Goal: Use online tool/utility: Use online tool/utility

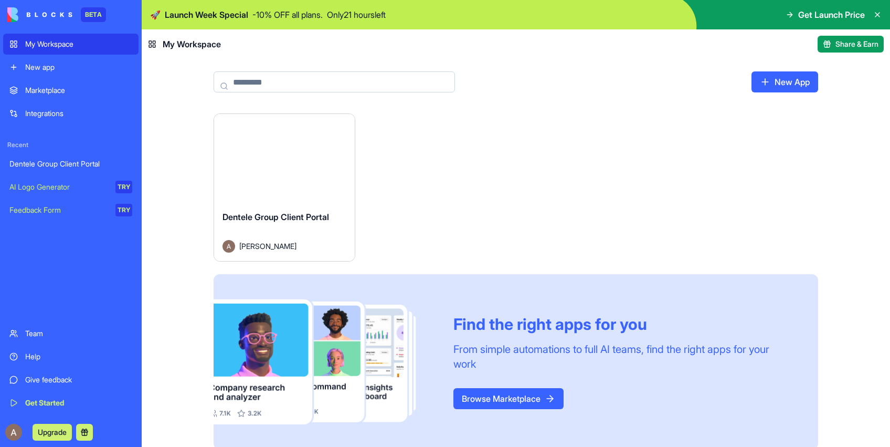
click at [301, 171] on div "Launch" at bounding box center [284, 158] width 141 height 88
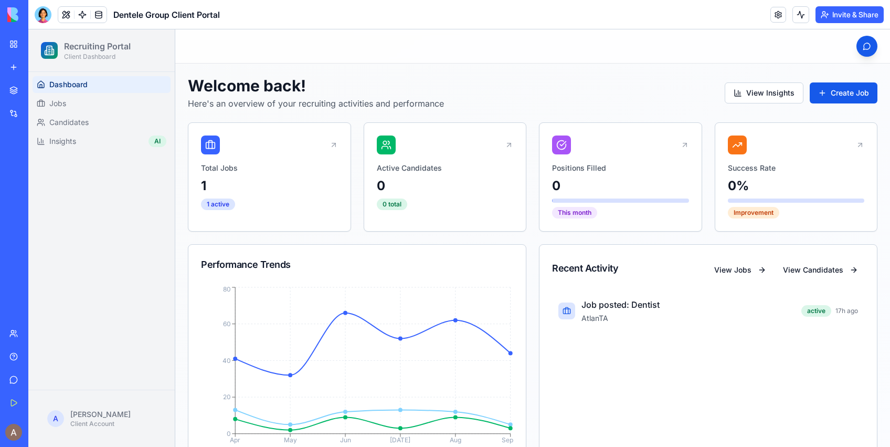
click at [831, 15] on button "Invite & Share" at bounding box center [850, 14] width 68 height 17
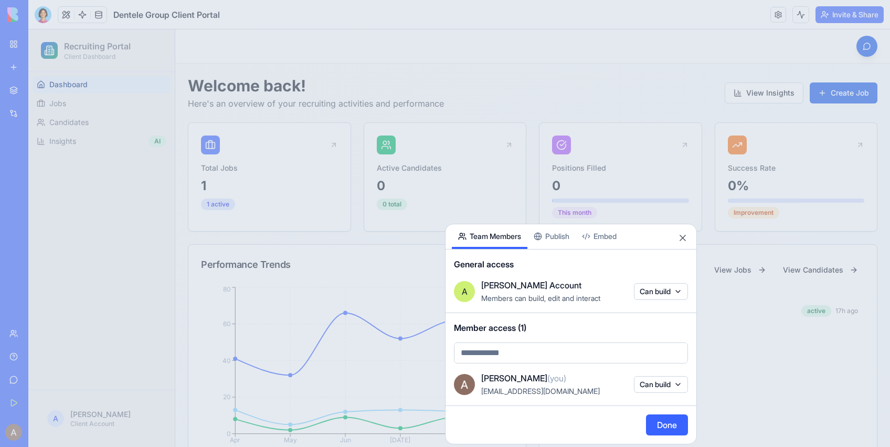
click at [560, 239] on button "Publish" at bounding box center [552, 236] width 48 height 25
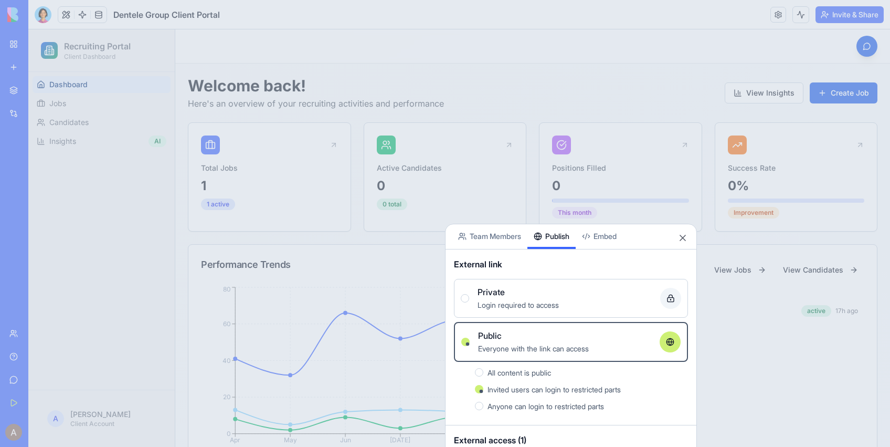
click at [509, 239] on button "Team Members" at bounding box center [490, 236] width 76 height 25
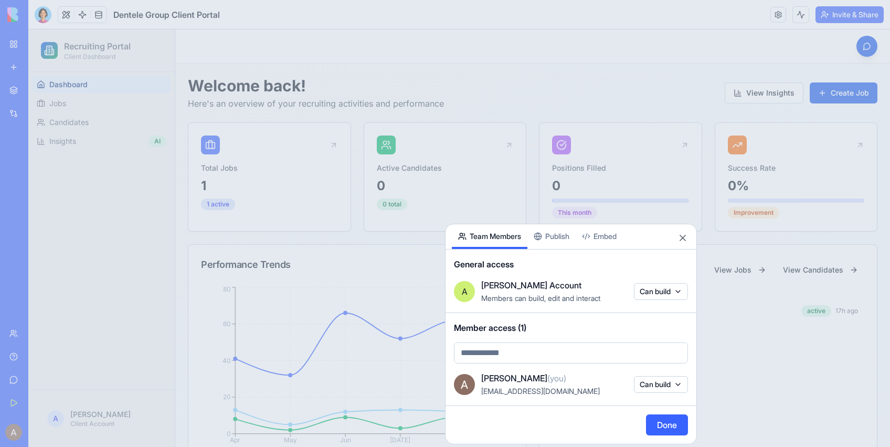
click at [533, 32] on div at bounding box center [445, 223] width 890 height 447
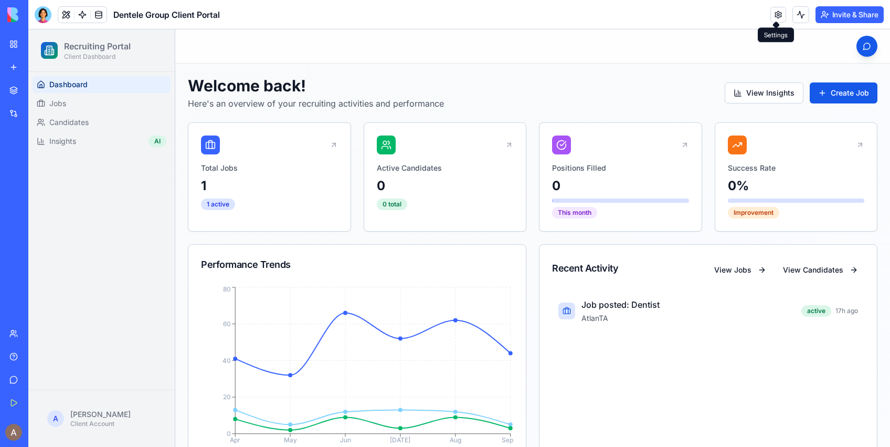
click at [781, 20] on link at bounding box center [779, 15] width 16 height 16
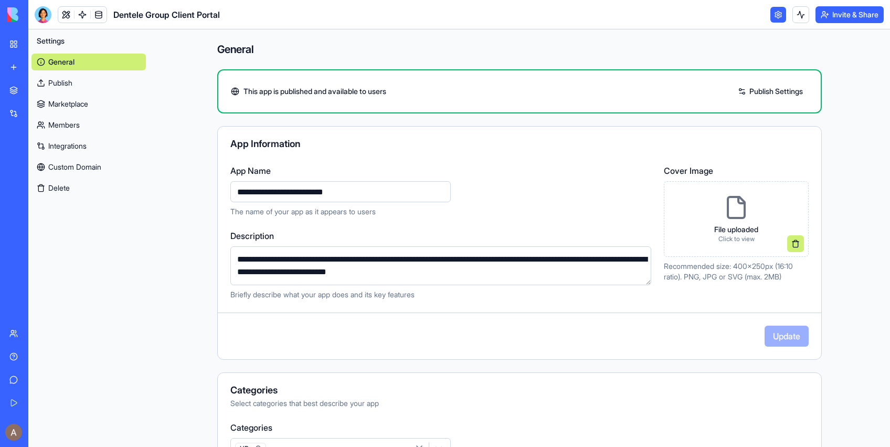
click at [73, 84] on link "Publish" at bounding box center [89, 83] width 114 height 17
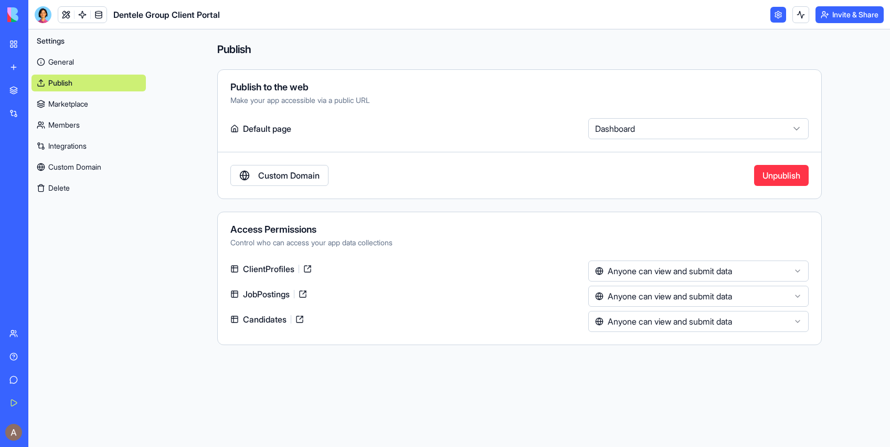
click at [74, 57] on link "General" at bounding box center [89, 62] width 114 height 17
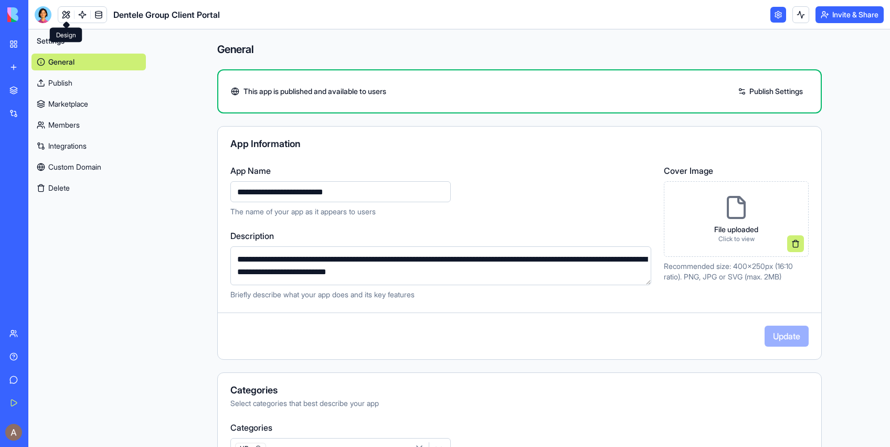
click at [62, 15] on link at bounding box center [66, 15] width 16 height 16
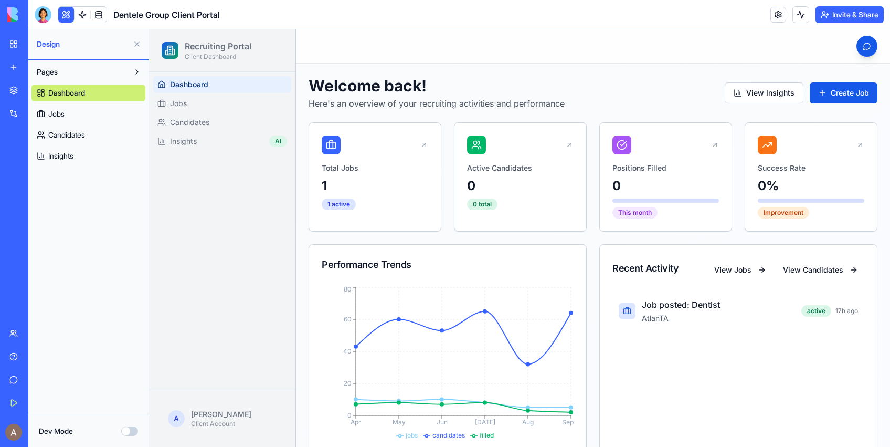
click at [849, 17] on button "Invite & Share" at bounding box center [850, 14] width 68 height 17
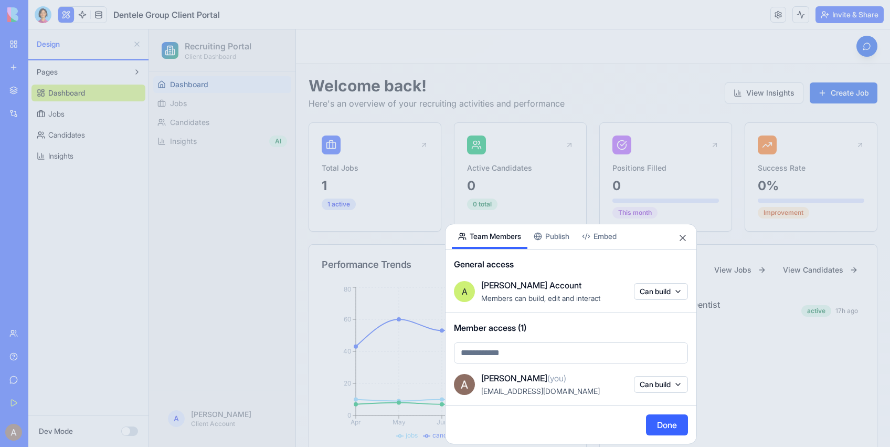
click at [570, 360] on body "BETA My Workspace New app Marketplace Integrations Recent Dentele Group Client …" at bounding box center [445, 223] width 890 height 447
click at [560, 239] on body "BETA My Workspace New app Marketplace Integrations Recent Dentele Group Client …" at bounding box center [445, 223] width 890 height 447
click at [567, 353] on body "BETA My Workspace New app Marketplace Integrations Recent Dentele Group Client …" at bounding box center [445, 223] width 890 height 447
click at [685, 239] on body "BETA My Workspace New app Marketplace Integrations Recent Dentele Group Client …" at bounding box center [445, 223] width 890 height 447
click at [678, 235] on button "Close" at bounding box center [683, 238] width 11 height 11
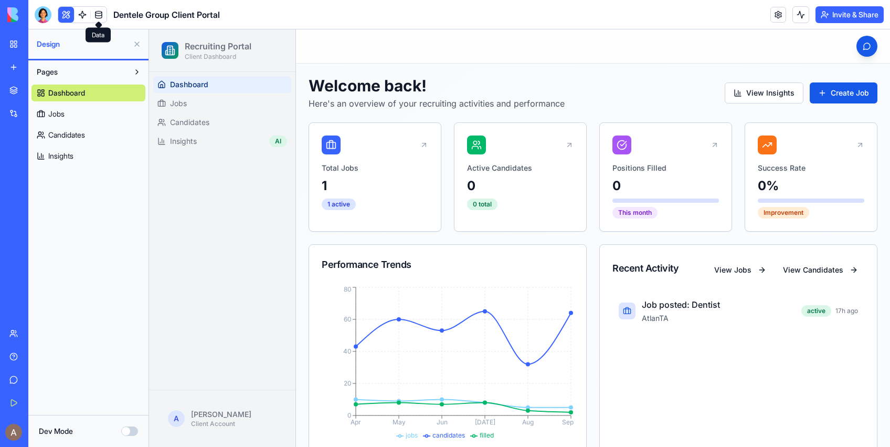
click at [101, 15] on link at bounding box center [99, 15] width 16 height 16
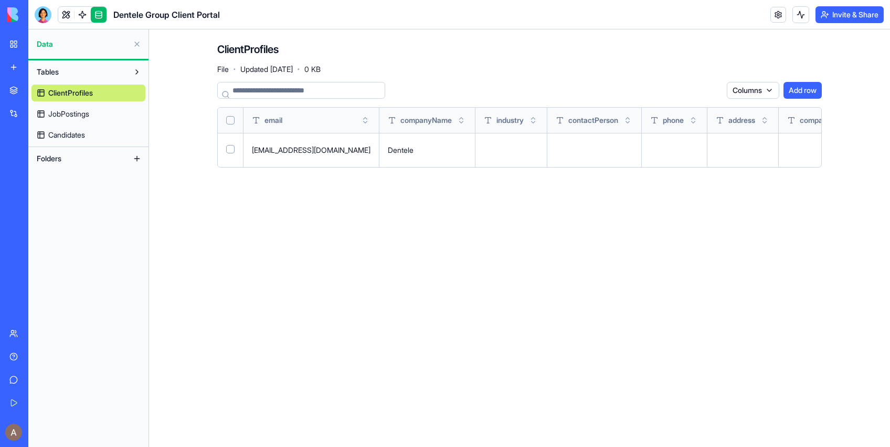
click at [0, 0] on button at bounding box center [0, 0] width 0 height 0
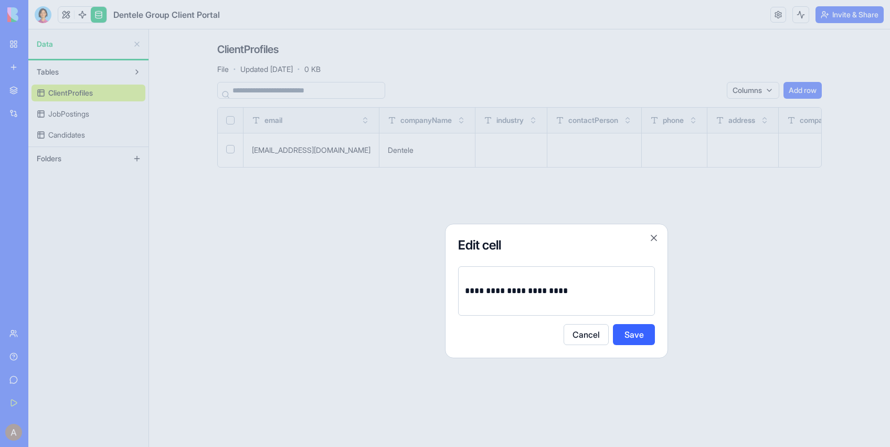
click at [373, 274] on div at bounding box center [445, 223] width 890 height 447
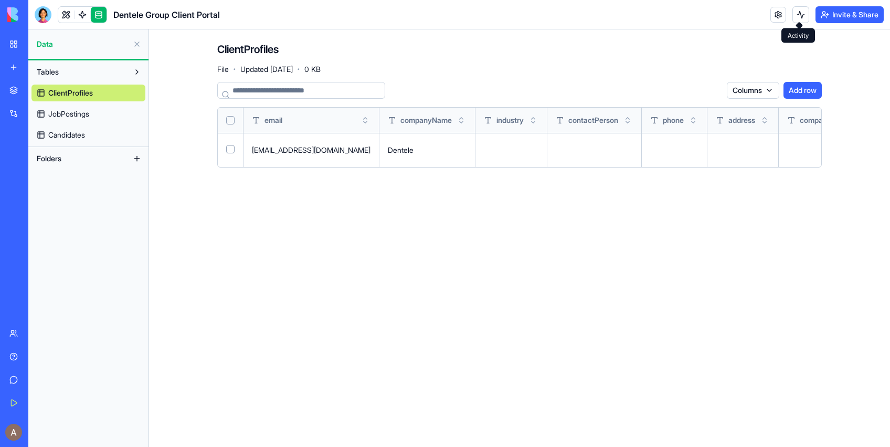
click at [797, 16] on button at bounding box center [801, 14] width 17 height 17
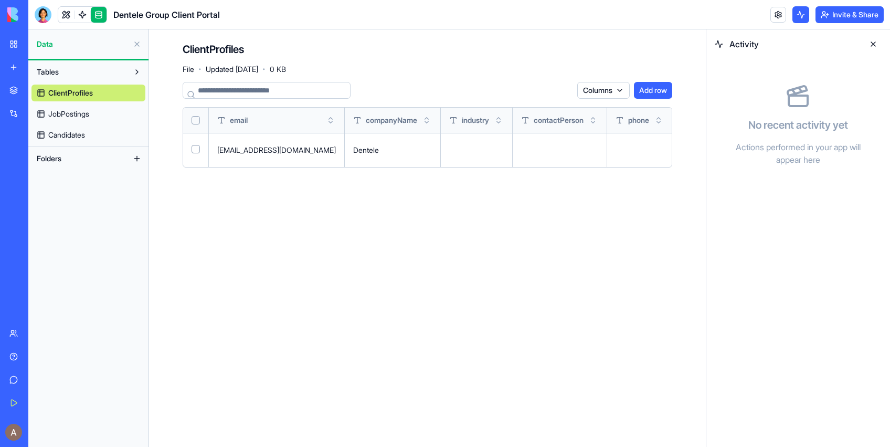
click at [39, 92] on div "Marketplace" at bounding box center [32, 90] width 14 height 11
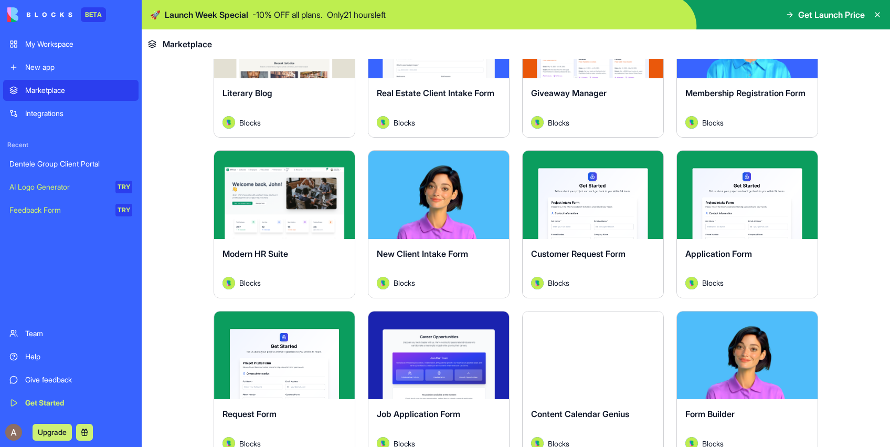
scroll to position [1105, 0]
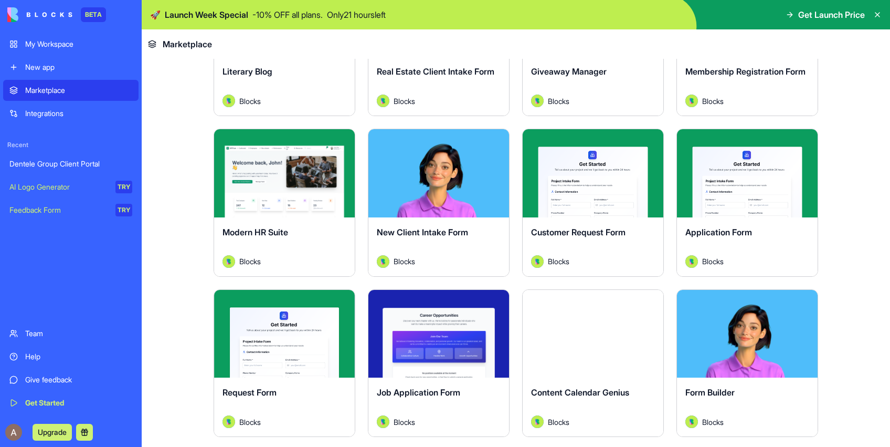
click at [308, 200] on div "Explore" at bounding box center [284, 173] width 141 height 88
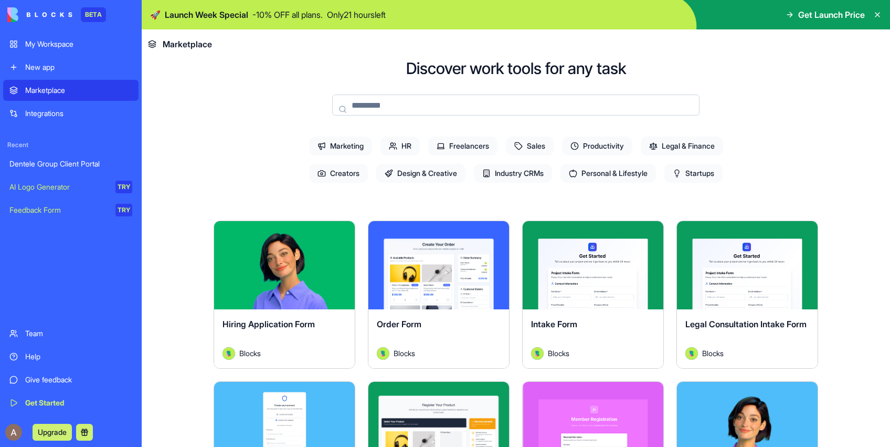
scroll to position [69, 0]
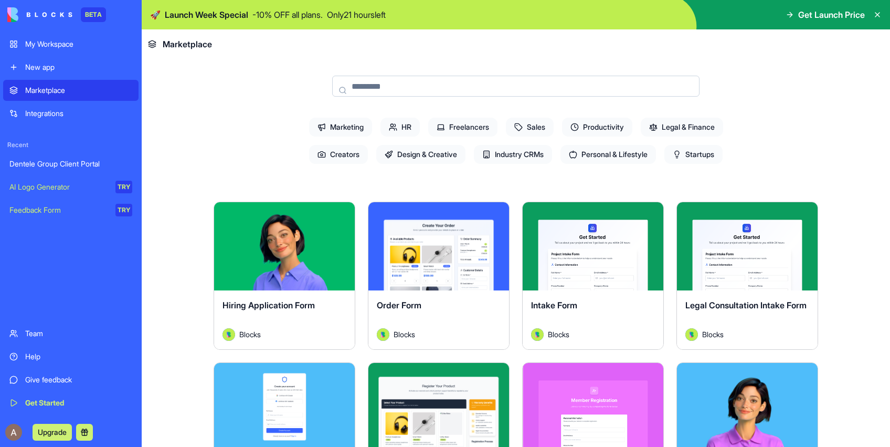
click at [410, 124] on span "HR" at bounding box center [400, 127] width 39 height 19
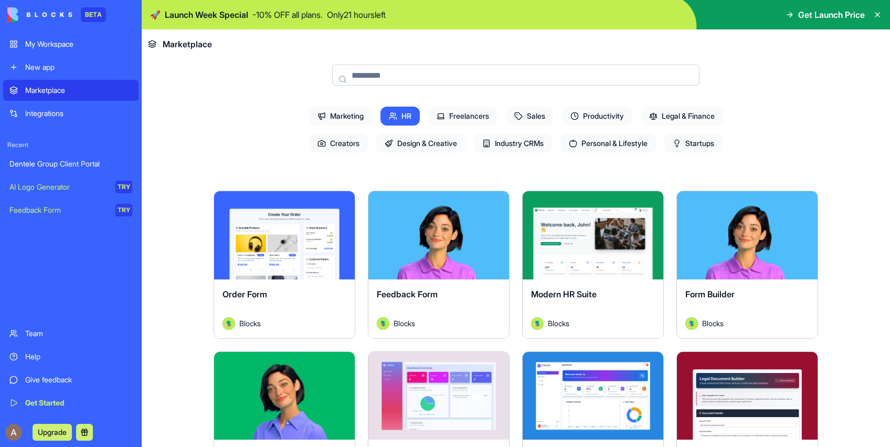
scroll to position [63, 0]
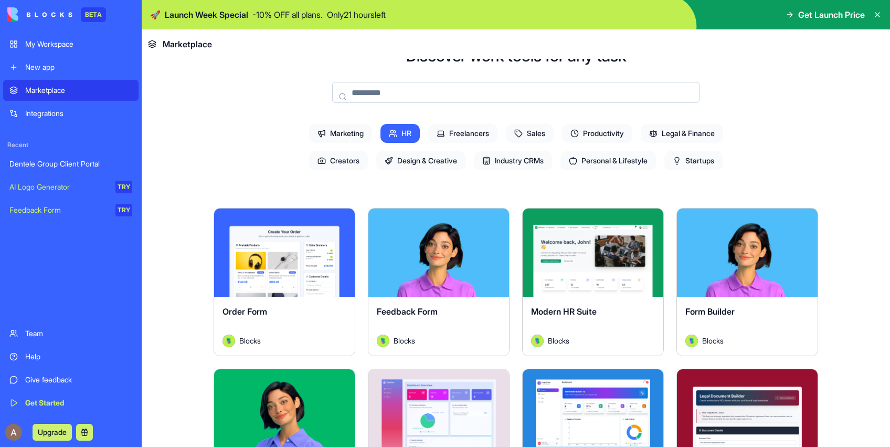
click at [415, 160] on span "Design & Creative" at bounding box center [420, 160] width 89 height 19
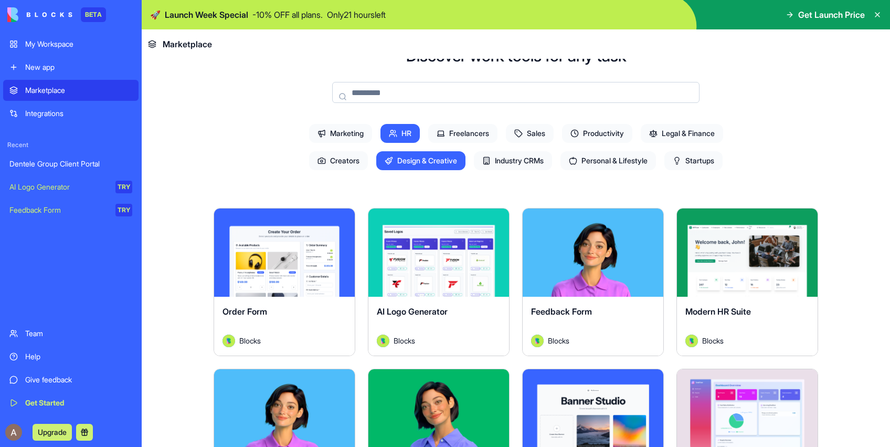
click at [398, 129] on span "HR" at bounding box center [400, 133] width 39 height 19
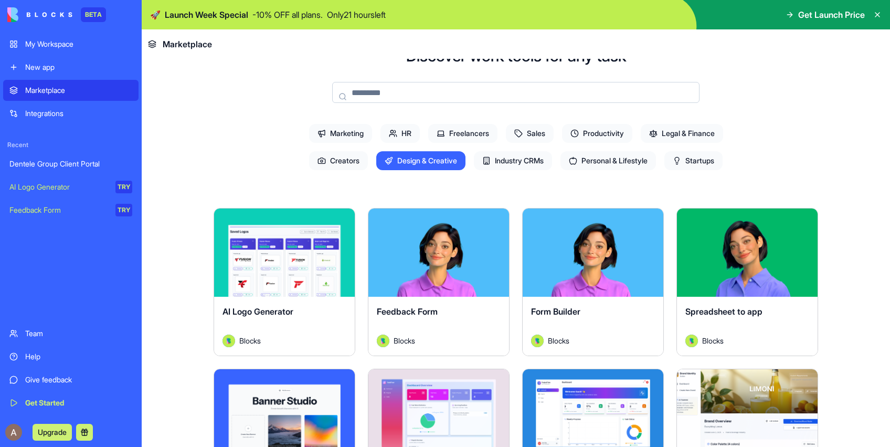
click at [424, 161] on span "Design & Creative" at bounding box center [420, 160] width 89 height 19
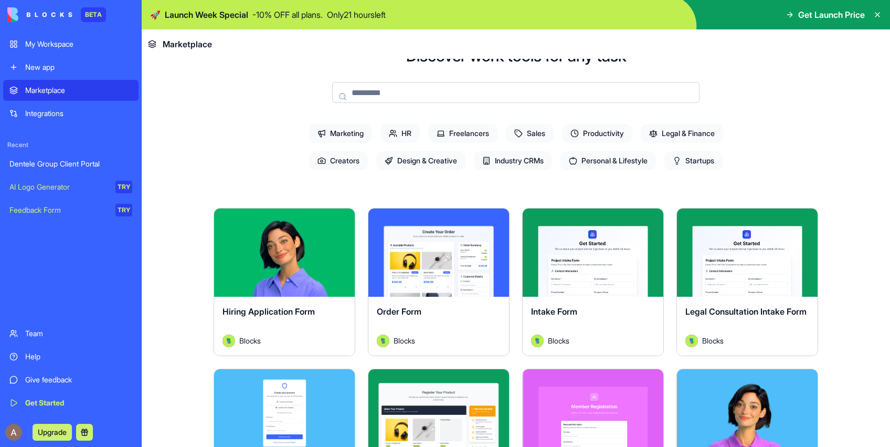
click at [514, 161] on span "Industry CRMs" at bounding box center [513, 160] width 78 height 19
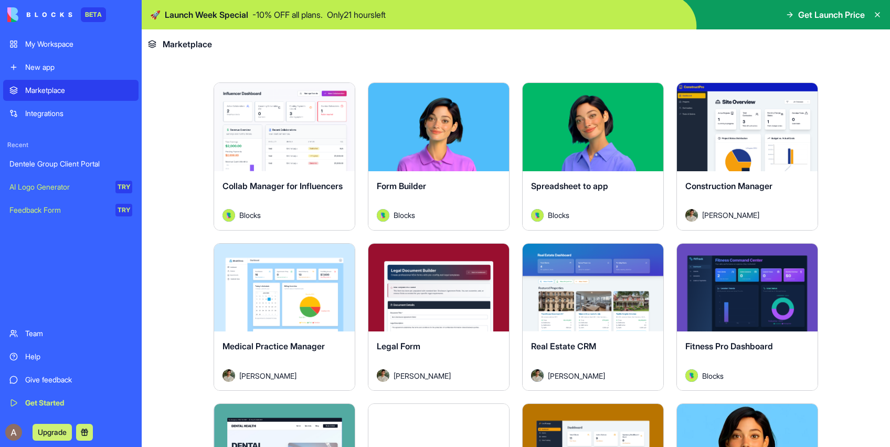
scroll to position [0, 0]
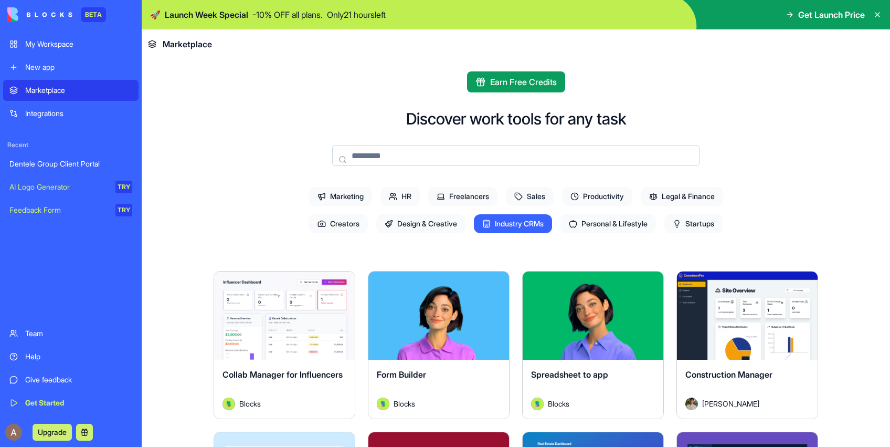
click at [71, 165] on div "Dentele Group Client Portal" at bounding box center [70, 164] width 123 height 11
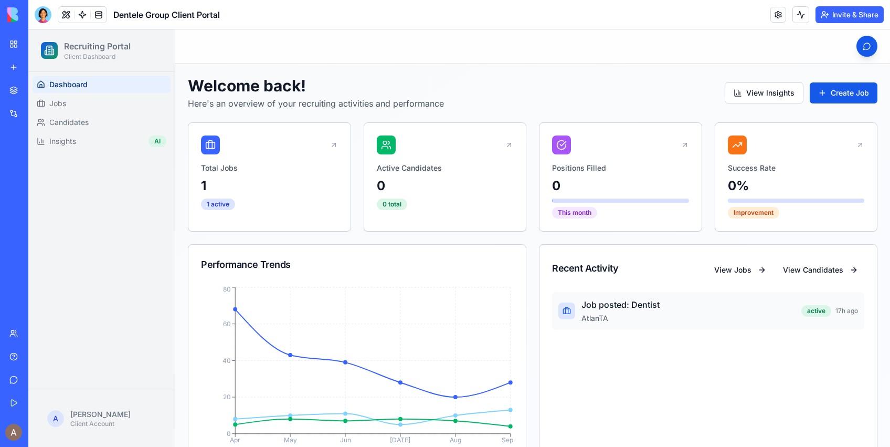
click at [697, 315] on div "AtlanTA" at bounding box center [689, 318] width 214 height 11
click at [731, 271] on button "View Jobs" at bounding box center [740, 269] width 65 height 19
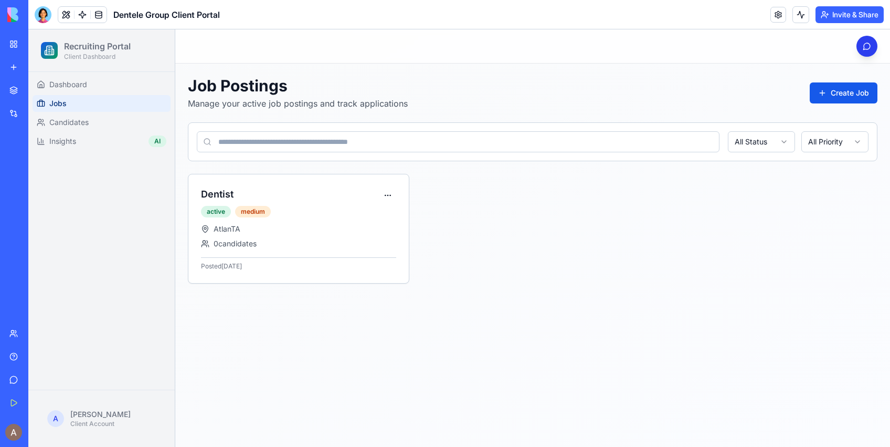
click at [866, 45] on button "AI Assistant" at bounding box center [867, 46] width 21 height 21
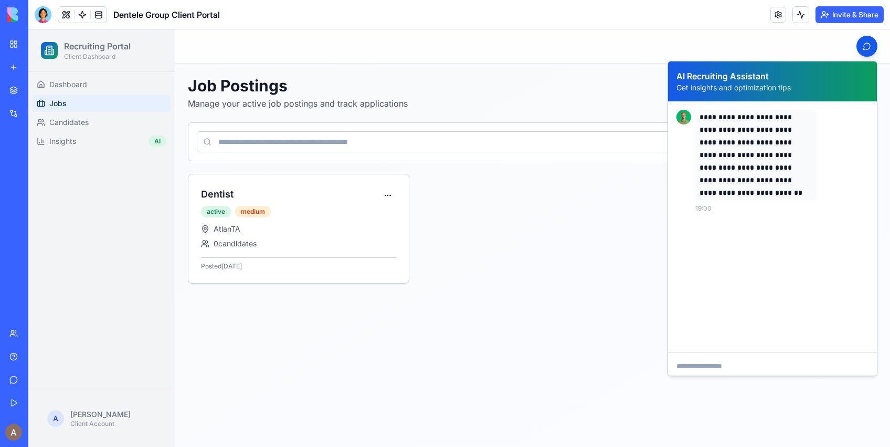
click at [159, 63] on div "Recruiting Portal Client Dashboard" at bounding box center [102, 51] width 138 height 34
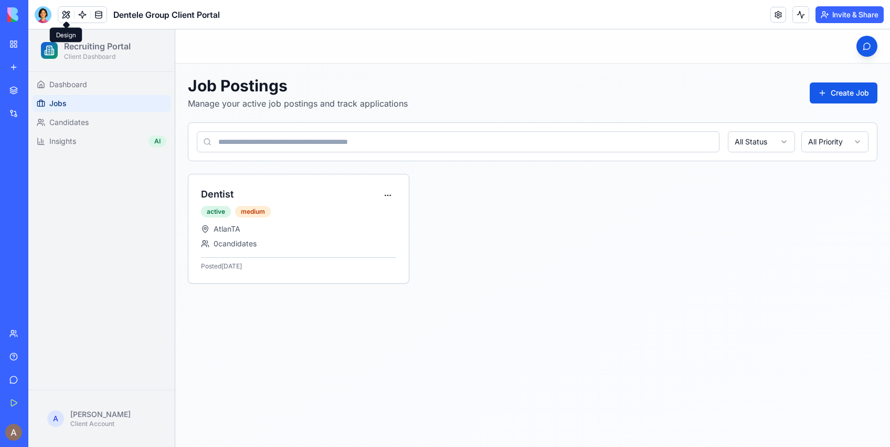
click at [67, 15] on button at bounding box center [66, 15] width 16 height 16
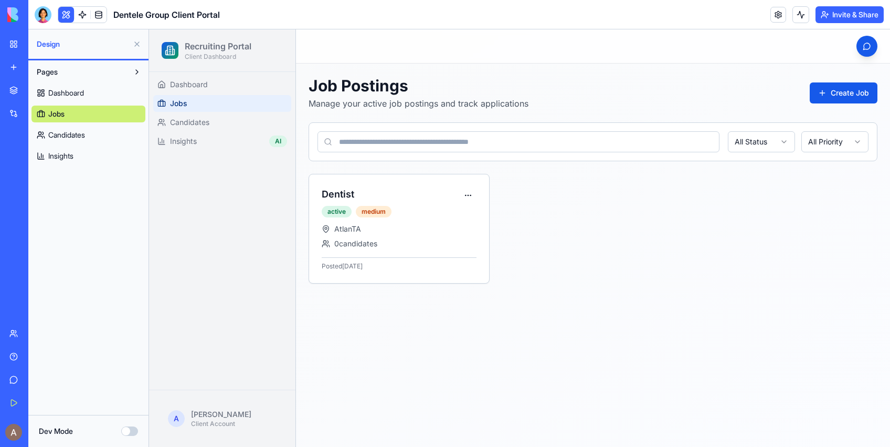
click at [126, 70] on button "Pages" at bounding box center [80, 72] width 97 height 17
click at [97, 72] on button "Pages" at bounding box center [80, 72] width 97 height 17
click at [96, 94] on link "Dashboard" at bounding box center [89, 93] width 114 height 17
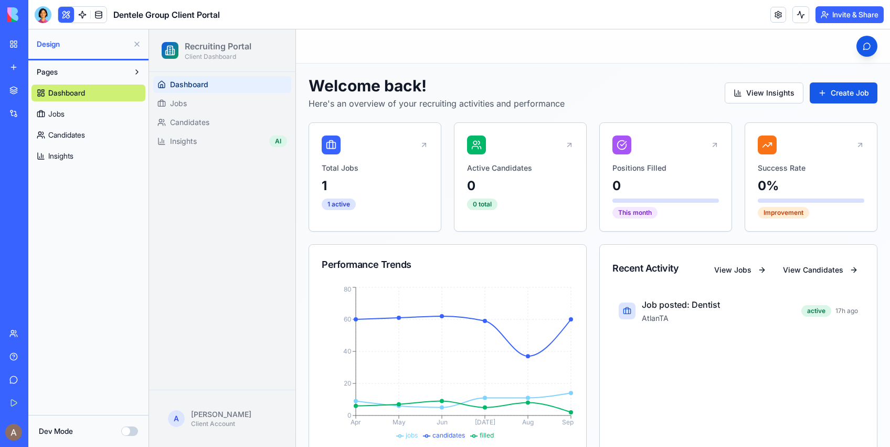
click at [65, 15] on button at bounding box center [66, 15] width 16 height 16
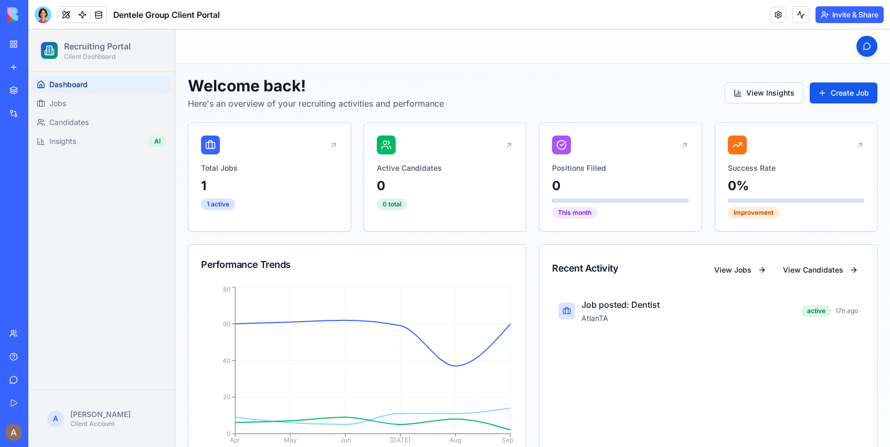
click at [65, 15] on button at bounding box center [66, 15] width 16 height 16
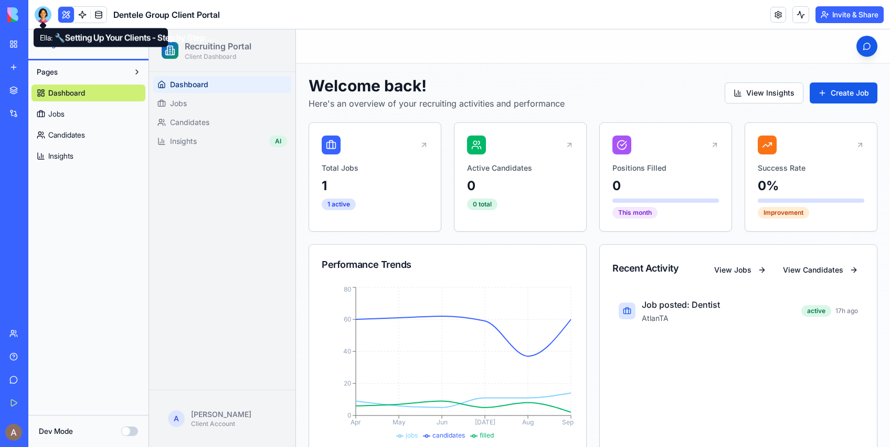
click at [38, 15] on div at bounding box center [43, 14] width 17 height 17
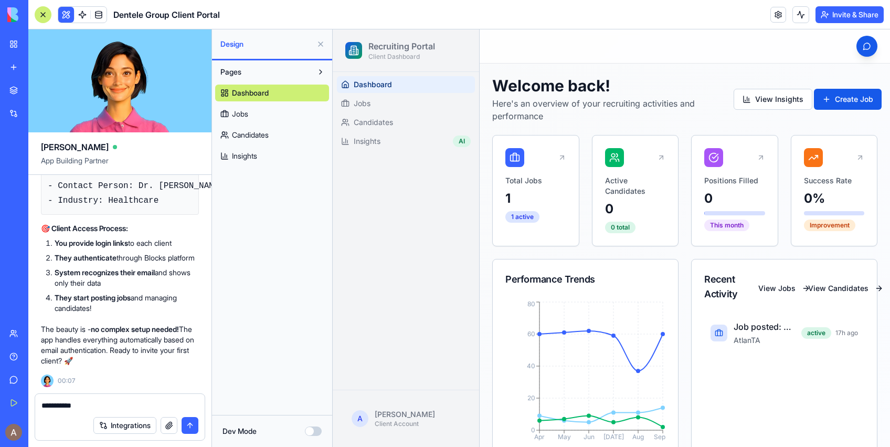
type textarea "**********"
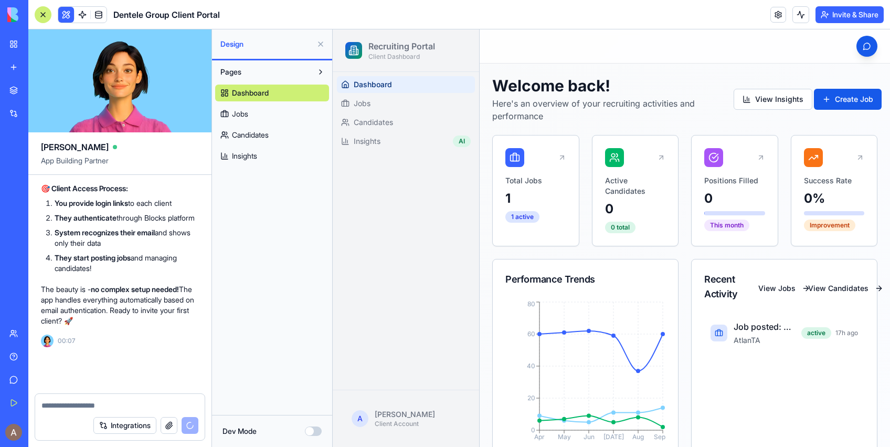
scroll to position [4544, 0]
